Goal: Task Accomplishment & Management: Manage account settings

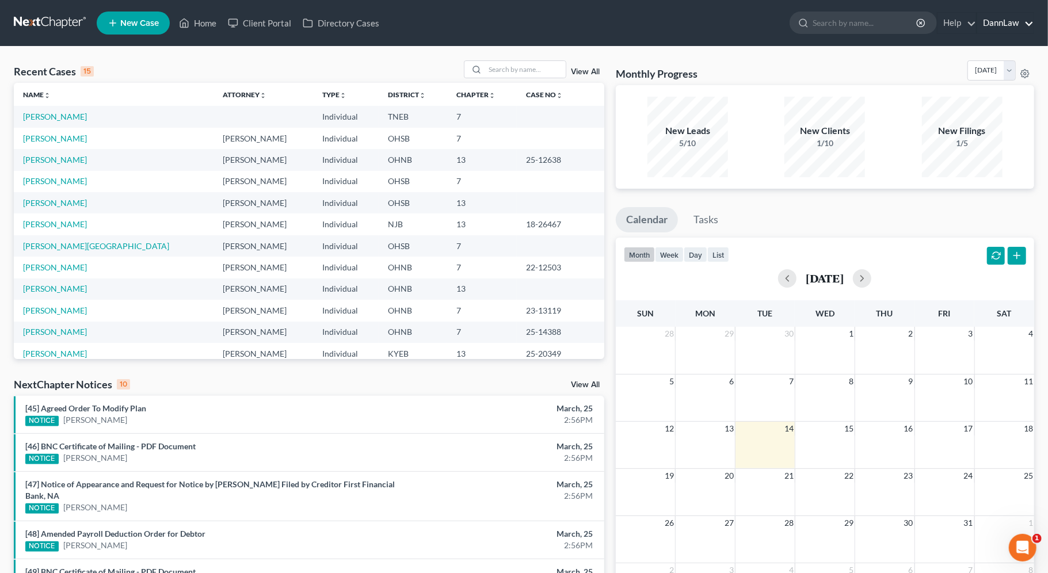
click at [992, 22] on link "DannLaw" at bounding box center [1005, 23] width 56 height 21
click at [1004, 25] on link "DannLaw" at bounding box center [1005, 23] width 56 height 21
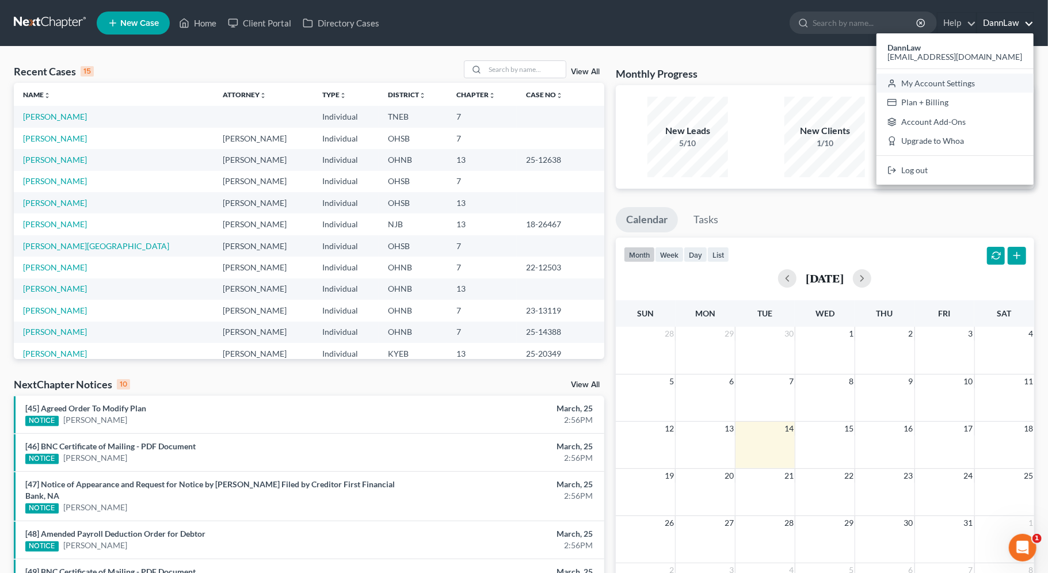
click at [959, 79] on link "My Account Settings" at bounding box center [954, 84] width 157 height 20
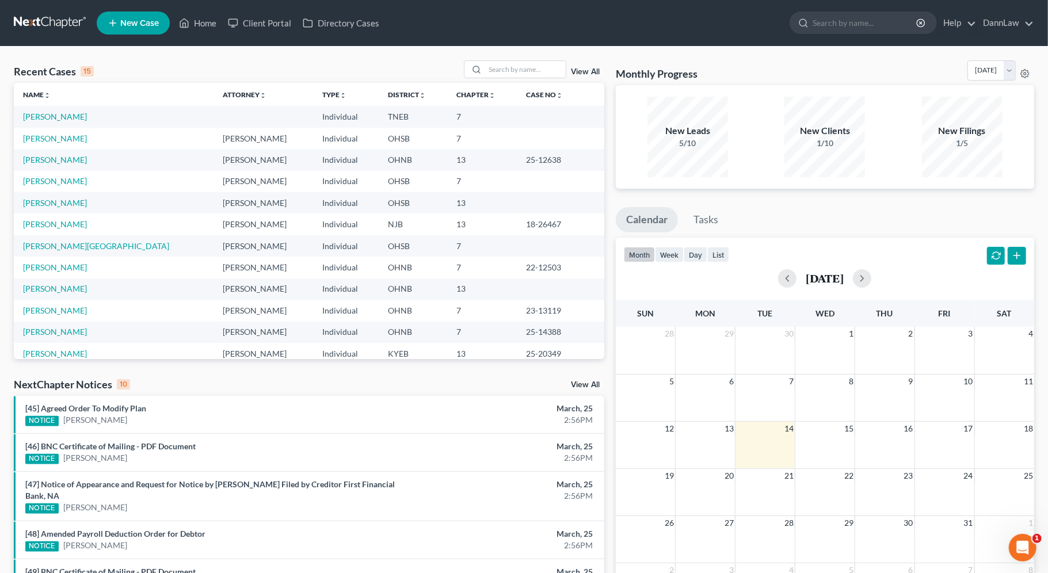
select select "61"
select select "24"
select select "36"
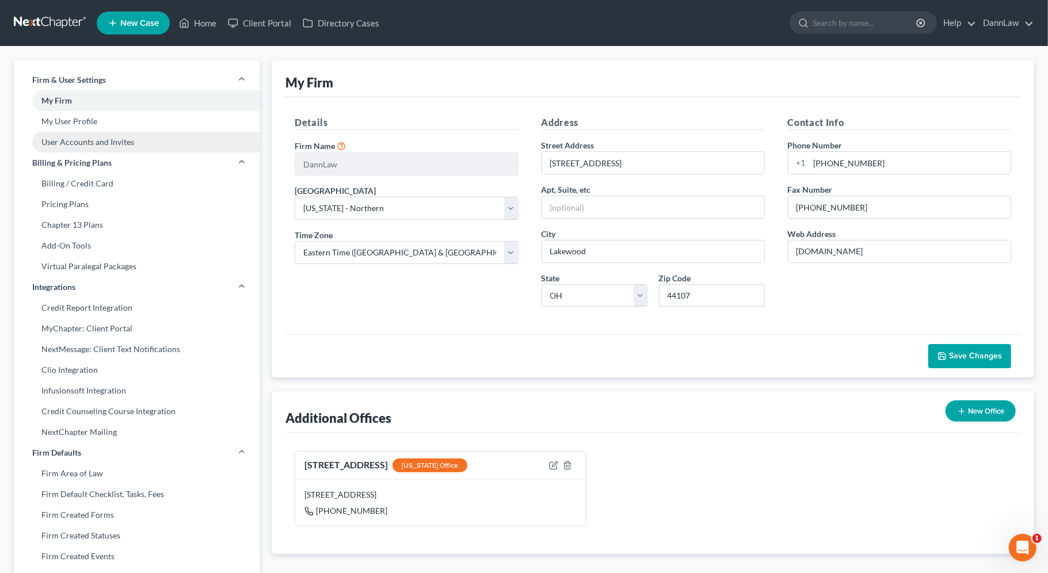
click at [70, 133] on link "User Accounts and Invites" at bounding box center [137, 142] width 246 height 21
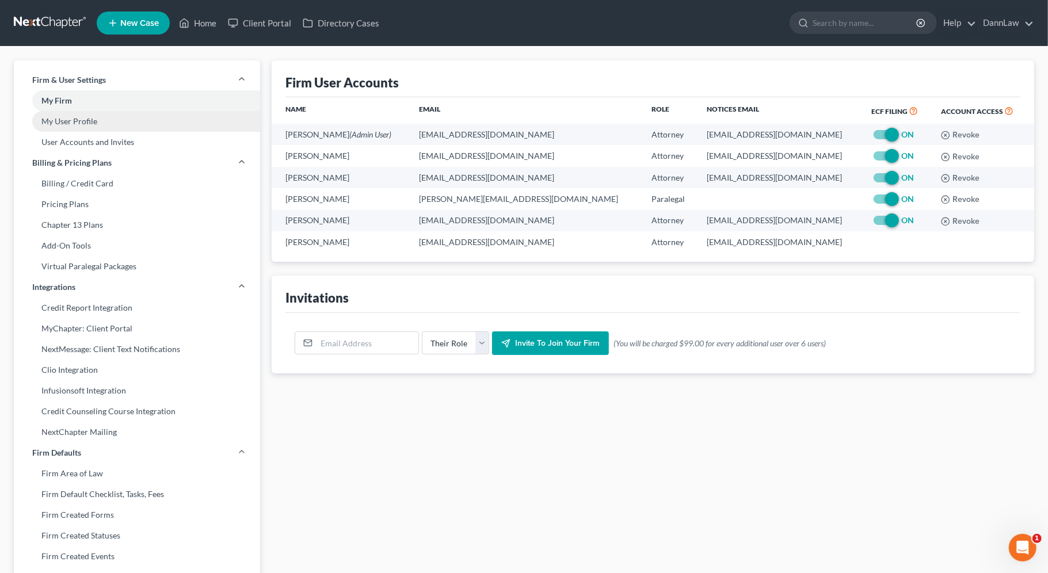
scroll to position [1, 0]
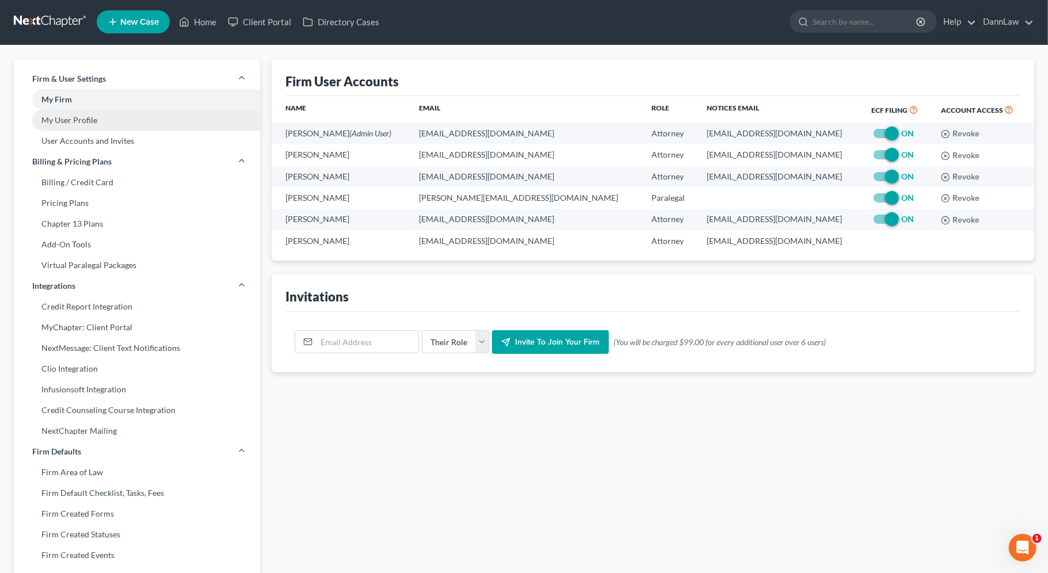
click at [71, 124] on link "My User Profile" at bounding box center [137, 120] width 246 height 21
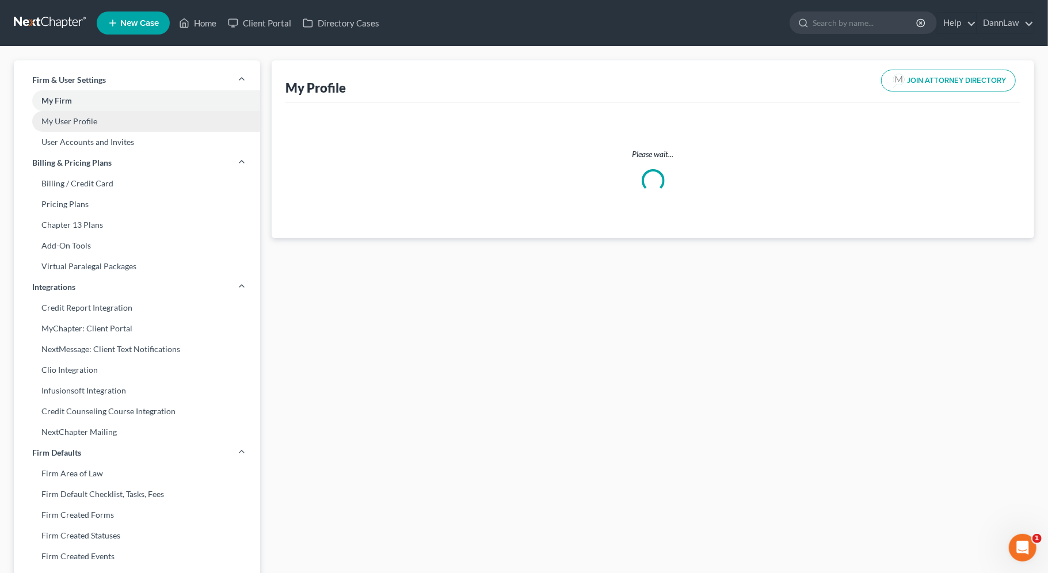
select select "36"
select select "attorney"
select select "0"
